Goal: Check status: Check status

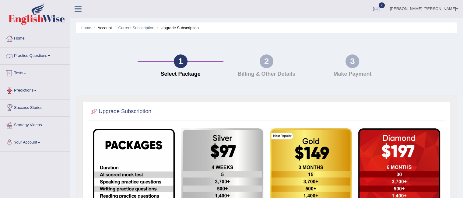
click at [28, 71] on link "Tests" at bounding box center [34, 72] width 69 height 15
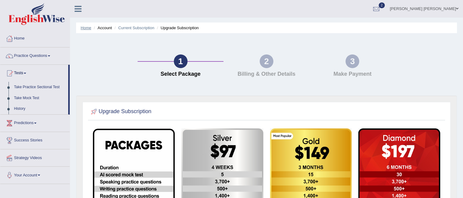
click at [84, 28] on link "Home" at bounding box center [86, 28] width 11 height 5
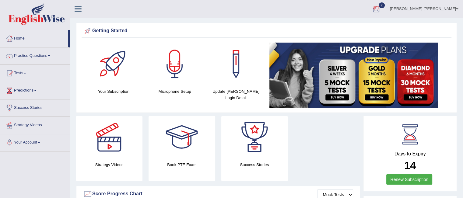
click at [386, 3] on link "2" at bounding box center [376, 8] width 18 height 16
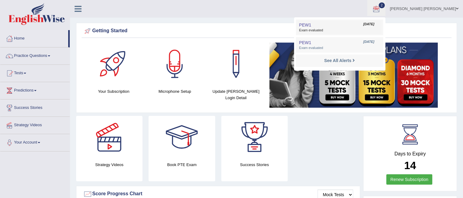
click at [382, 27] on link "PEW1 Aug 12, 2025 Exam evaluated" at bounding box center [340, 27] width 84 height 13
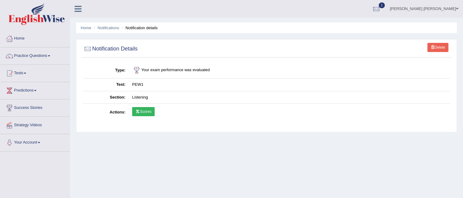
click at [149, 111] on link "Scores" at bounding box center [143, 111] width 23 height 9
click at [381, 9] on div at bounding box center [376, 9] width 9 height 9
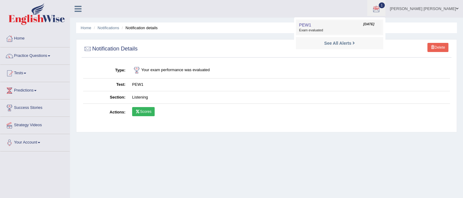
click at [380, 32] on span "Exam evaluated" at bounding box center [339, 30] width 81 height 5
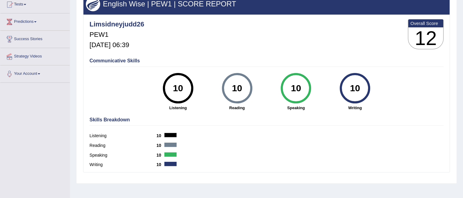
scroll to position [36, 0]
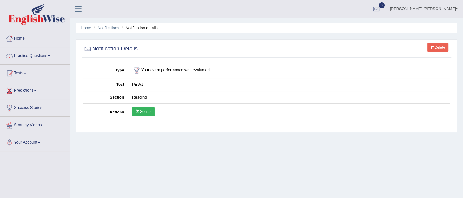
click at [146, 112] on link "Scores" at bounding box center [143, 111] width 23 height 9
click at [381, 8] on div at bounding box center [376, 9] width 9 height 9
click at [352, 25] on strong "See All Alerts" at bounding box center [338, 25] width 27 height 5
